Goal: Task Accomplishment & Management: Use online tool/utility

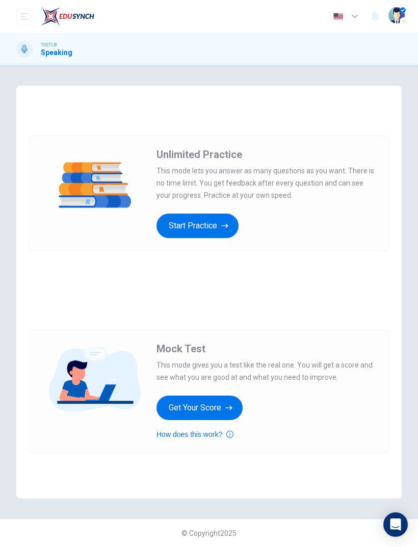
click at [182, 221] on button "Start Practice" at bounding box center [197, 225] width 82 height 24
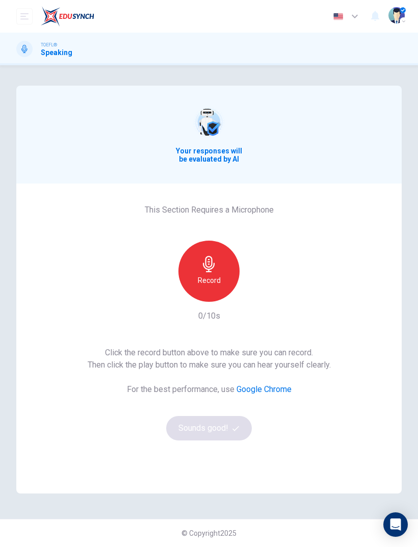
click at [205, 259] on icon "button" at bounding box center [209, 264] width 12 height 16
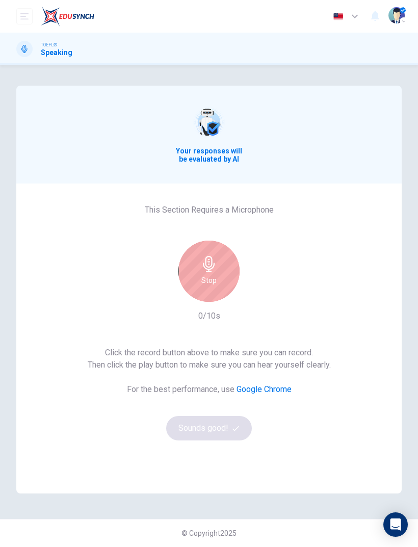
click at [204, 265] on icon "button" at bounding box center [209, 264] width 12 height 16
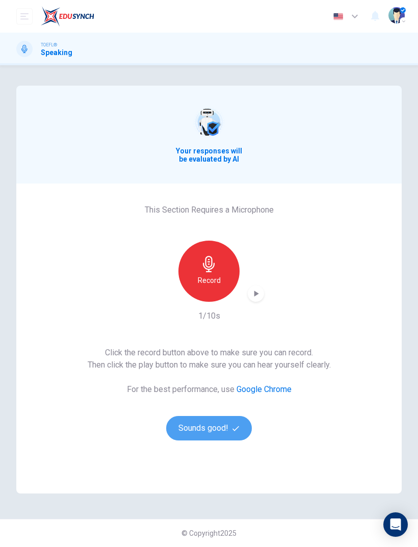
click at [191, 418] on button "Sounds good!" at bounding box center [209, 428] width 86 height 24
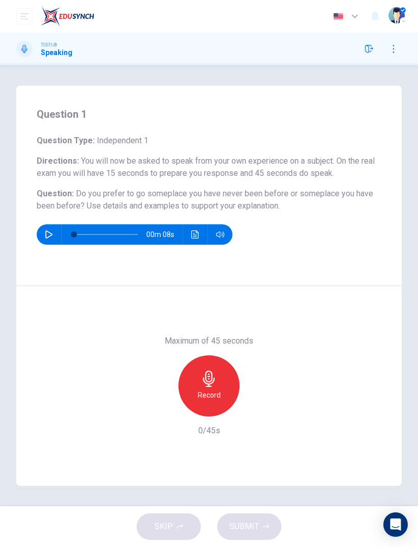
click at [208, 385] on icon "button" at bounding box center [209, 378] width 12 height 16
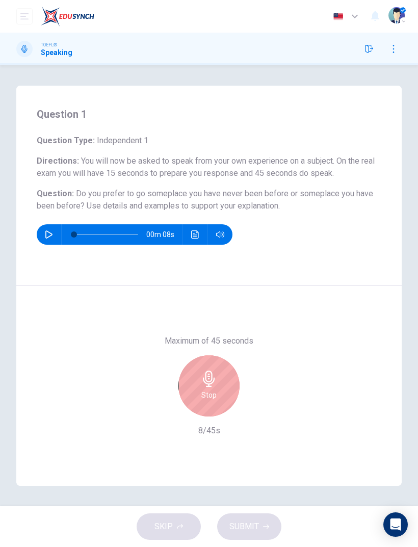
click at [207, 391] on h6 "Stop" at bounding box center [208, 395] width 15 height 12
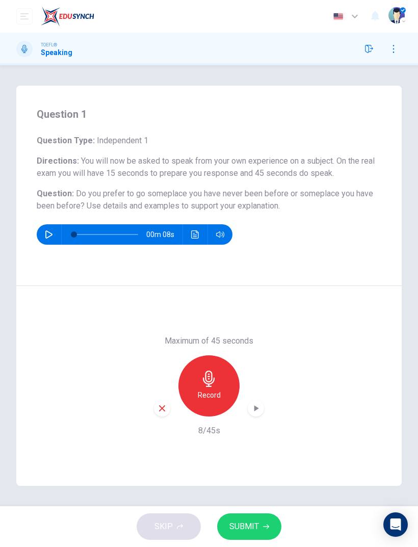
click at [244, 529] on span "SUBMIT" at bounding box center [244, 526] width 30 height 14
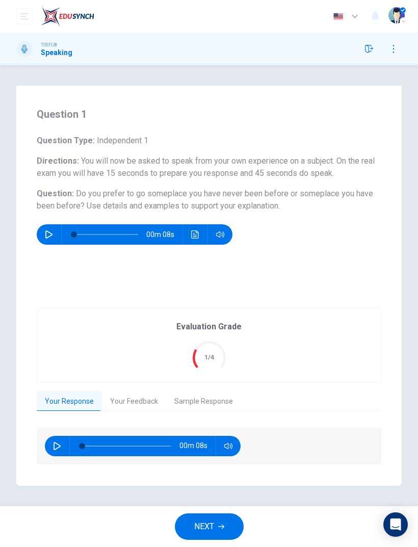
click at [50, 442] on button "button" at bounding box center [57, 446] width 16 height 20
click at [53, 445] on icon "button" at bounding box center [57, 446] width 8 height 8
type input "68"
click at [129, 394] on button "Your Feedback" at bounding box center [134, 401] width 64 height 21
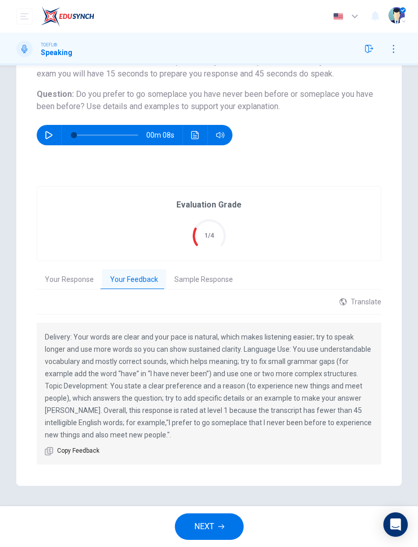
scroll to position [99, 0]
click at [200, 276] on button "Sample Response" at bounding box center [203, 279] width 75 height 21
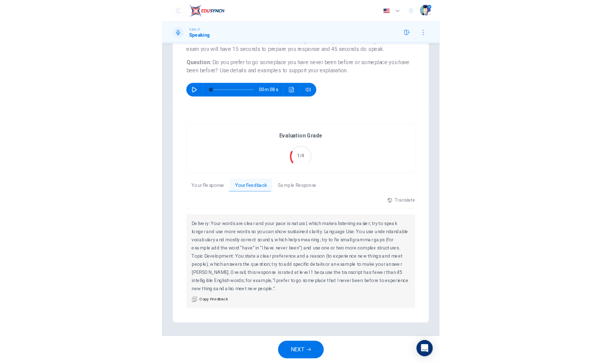
scroll to position [0, 0]
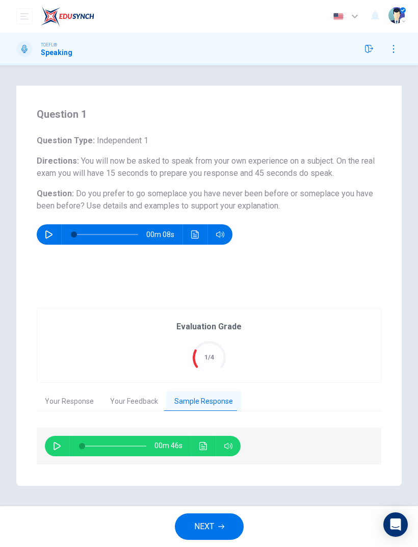
click at [40, 445] on div "00m 46s" at bounding box center [209, 445] width 344 height 37
click at [54, 444] on icon "button" at bounding box center [56, 446] width 7 height 8
type input "59"
click at [215, 529] on button "NEXT" at bounding box center [209, 526] width 69 height 26
